Goal: Task Accomplishment & Management: Use online tool/utility

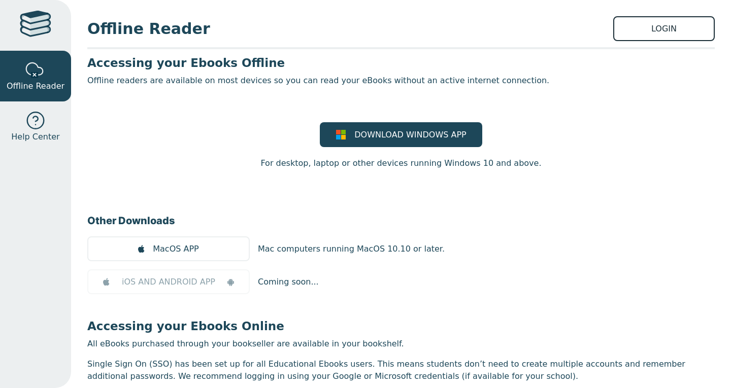
click at [636, 23] on link "LOGIN" at bounding box center [664, 28] width 102 height 25
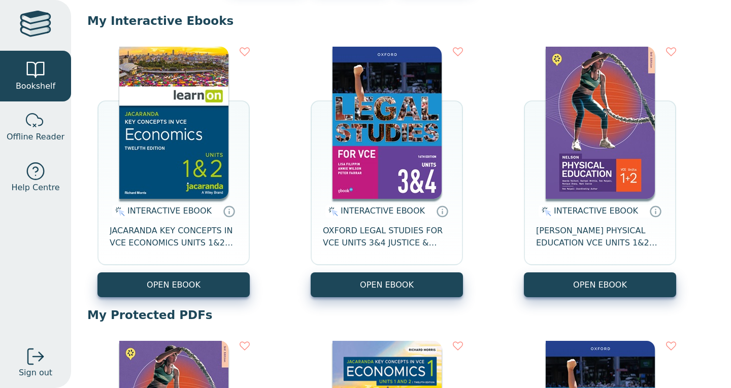
scroll to position [100, 0]
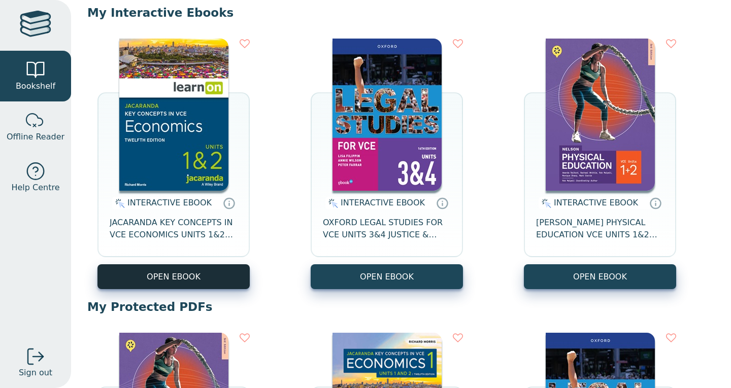
click at [187, 279] on button "OPEN EBOOK" at bounding box center [173, 276] width 152 height 25
